Goal: Obtain resource: Obtain resource

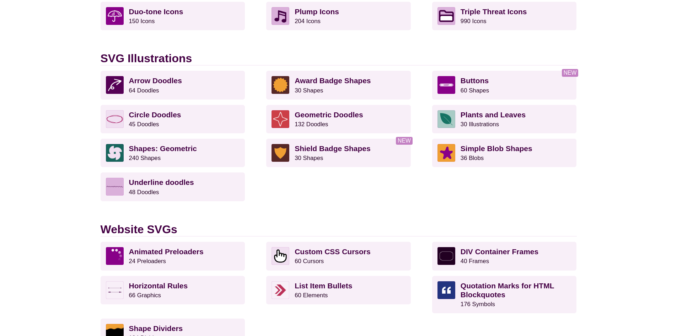
scroll to position [498, 0]
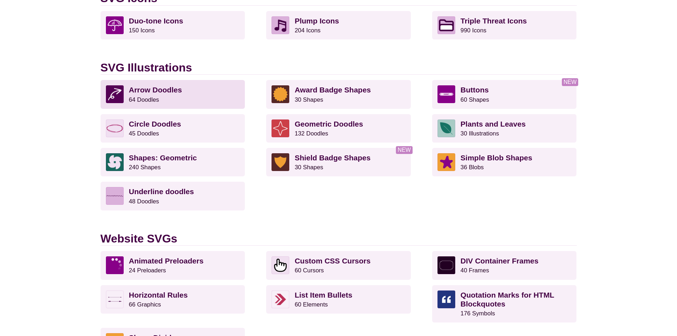
click at [170, 97] on p "Arrow Doodles 64 Doodles" at bounding box center [184, 94] width 111 height 18
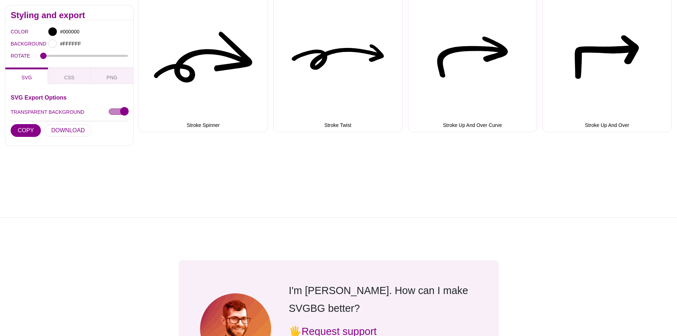
scroll to position [2345, 0]
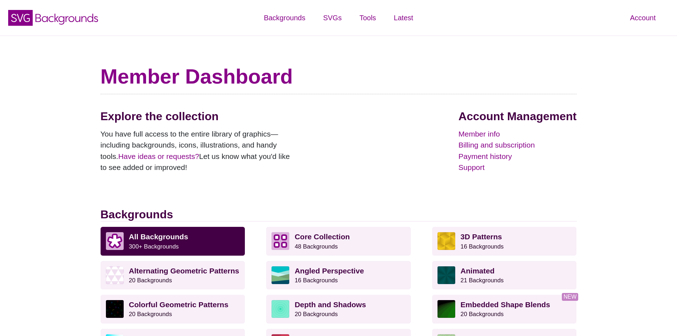
scroll to position [499, 0]
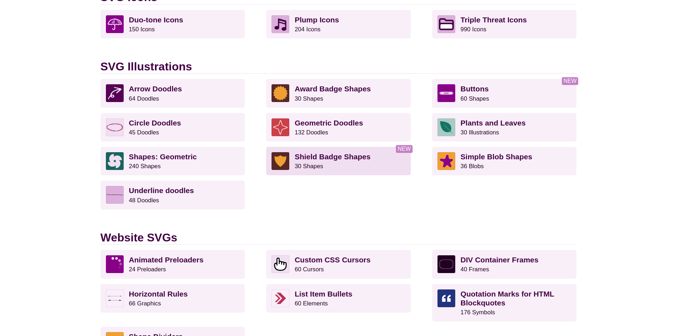
click at [316, 167] on small "30 Shapes" at bounding box center [309, 166] width 28 height 7
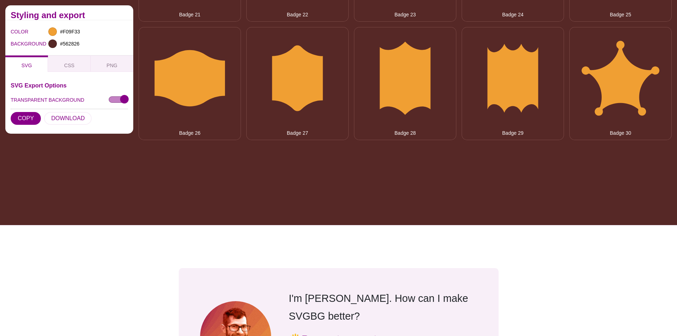
scroll to position [711, 0]
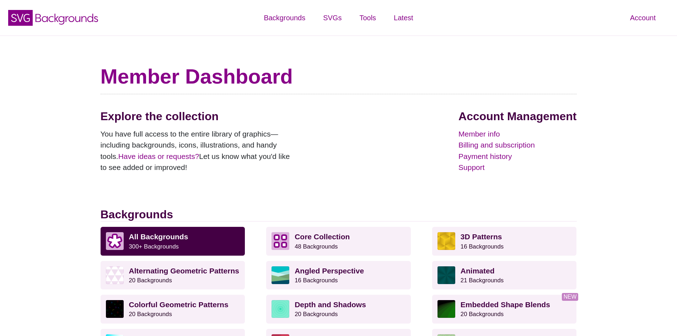
scroll to position [500, 0]
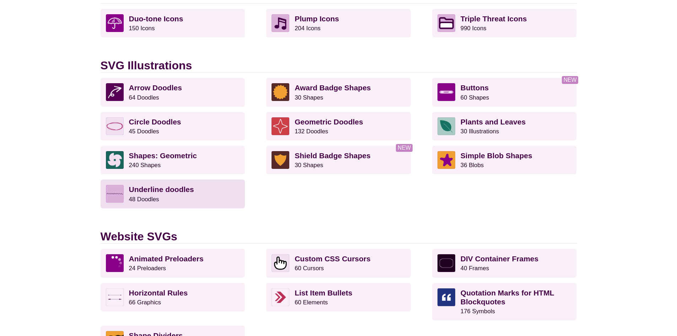
click at [153, 191] on strong "Underline doodles" at bounding box center [161, 189] width 65 height 8
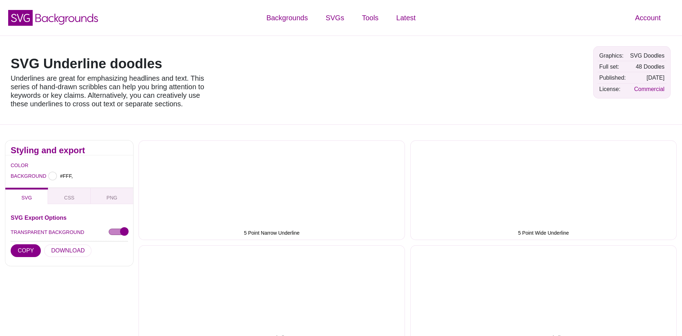
type input "#FFFFFF"
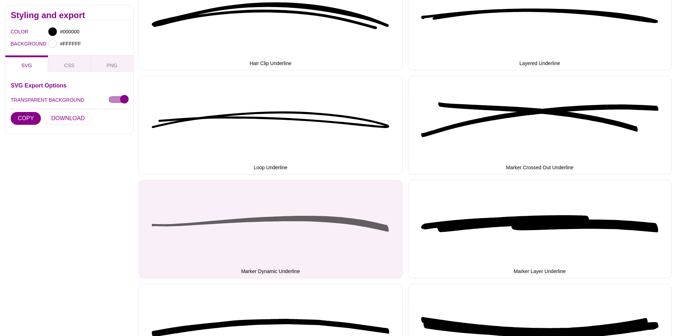
scroll to position [675, 0]
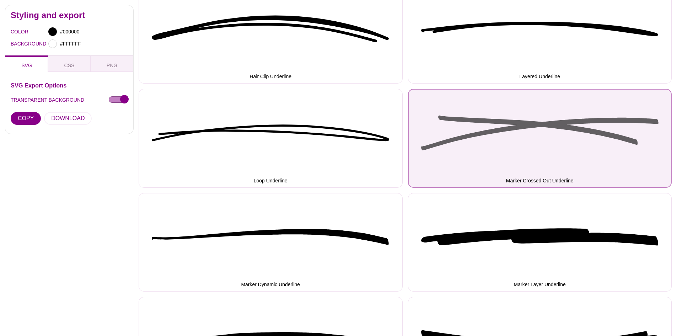
click at [489, 128] on button "Marker Crossed Out Underline" at bounding box center [540, 138] width 264 height 99
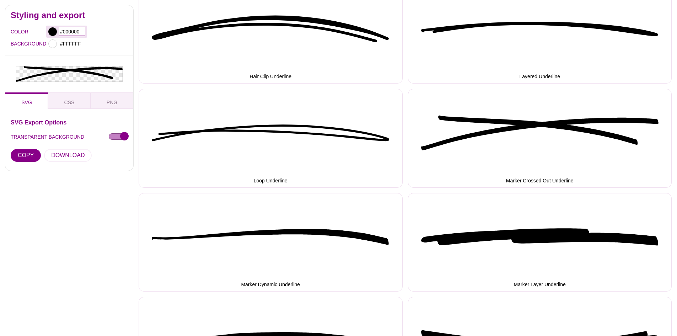
click at [69, 31] on input "#000000" at bounding box center [72, 31] width 26 height 9
type input "#072750"
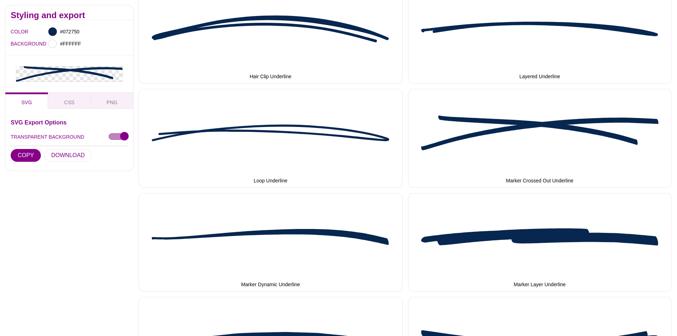
click at [72, 106] on button "CSS" at bounding box center [69, 100] width 43 height 16
click at [29, 152] on button "COPY" at bounding box center [26, 155] width 30 height 13
click at [29, 101] on span "SVG" at bounding box center [26, 102] width 16 height 8
click at [68, 157] on button "DOWNLOAD" at bounding box center [68, 155] width 48 height 13
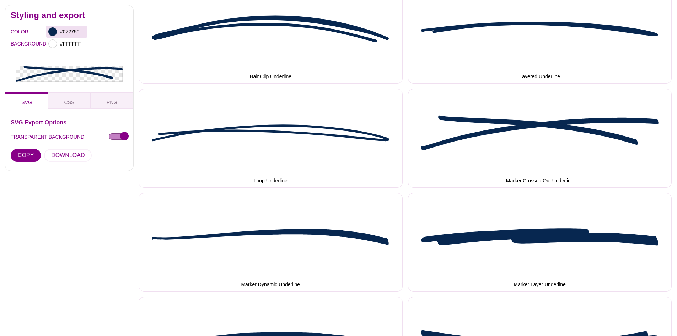
click at [52, 28] on div at bounding box center [52, 31] width 9 height 9
click at [74, 32] on input "#072750" at bounding box center [72, 31] width 26 height 9
paste input "f6ff0"
type input "#F6FF00"
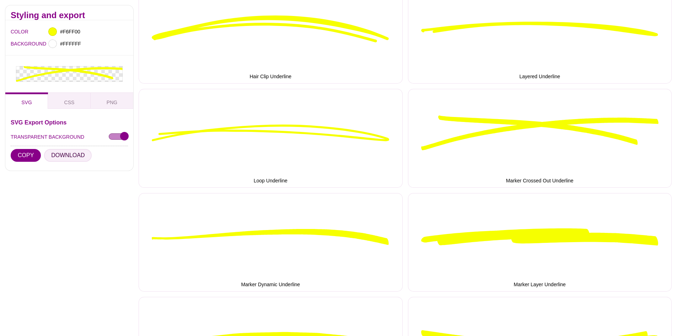
click at [67, 159] on button "DOWNLOAD" at bounding box center [68, 155] width 48 height 13
click at [114, 103] on span "PNG" at bounding box center [112, 102] width 16 height 8
